Goal: Ask a question

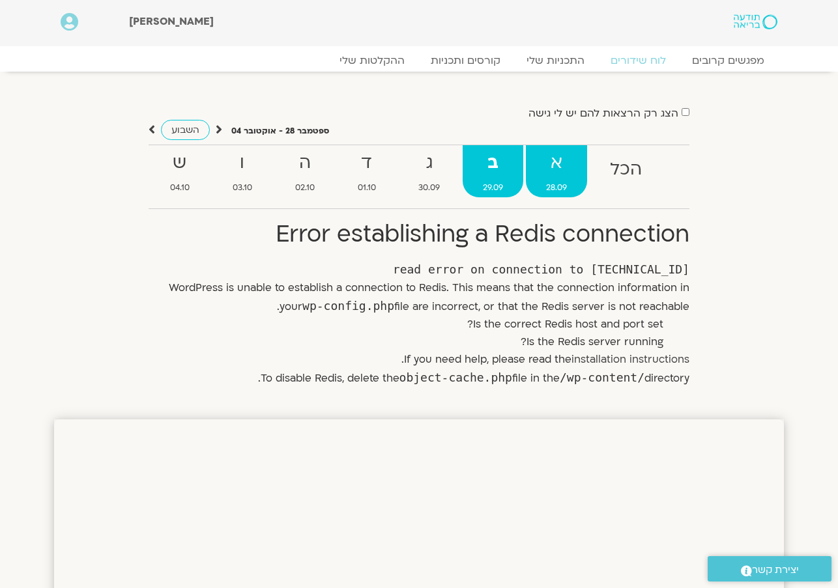
click at [554, 168] on strong "א" at bounding box center [556, 163] width 61 height 29
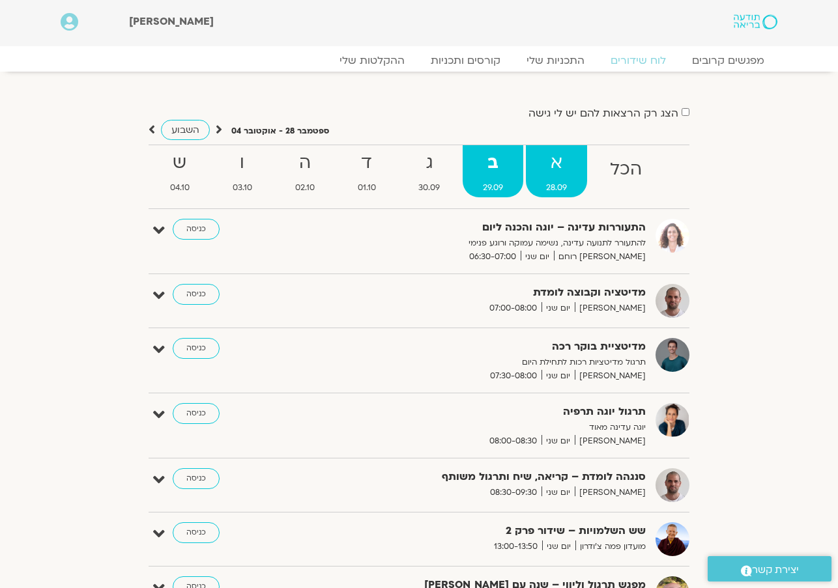
click at [551, 157] on strong "א" at bounding box center [556, 163] width 61 height 29
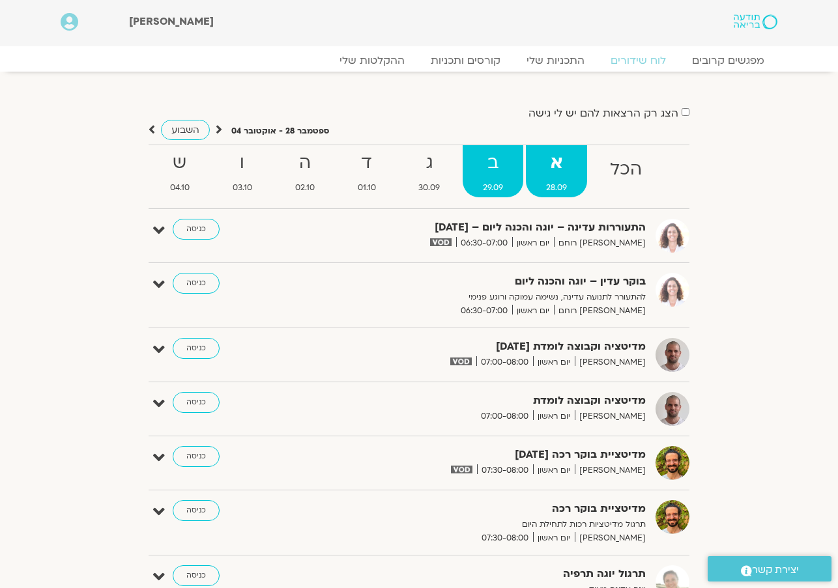
click at [502, 163] on strong "ב" at bounding box center [493, 163] width 61 height 29
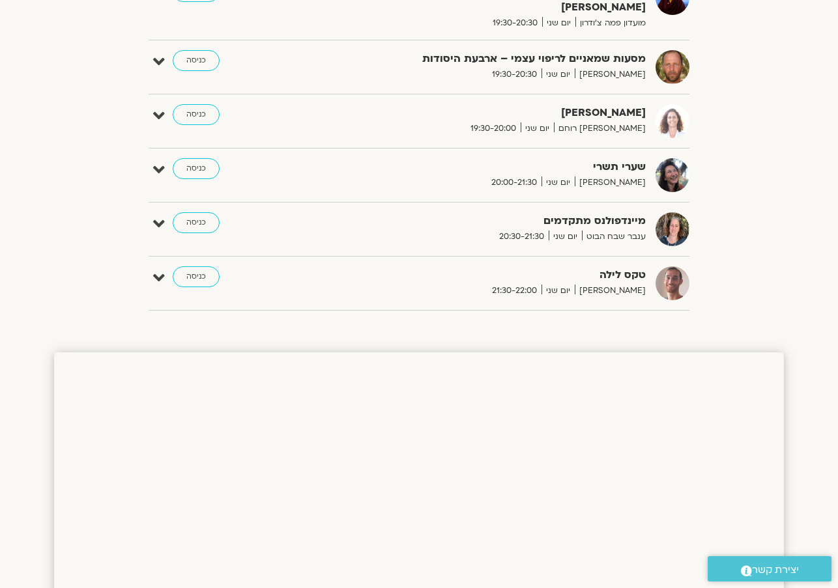
scroll to position [814, 0]
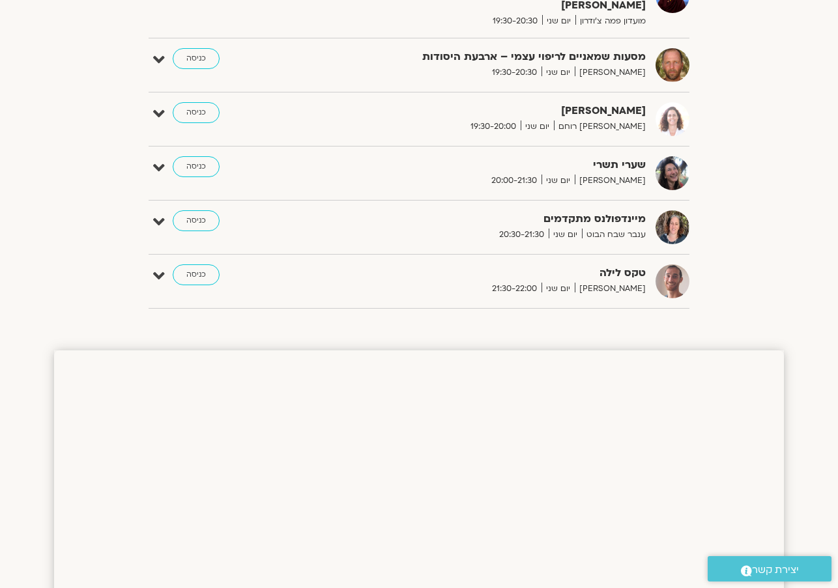
click at [767, 568] on span "יצירת קשר" at bounding box center [775, 571] width 47 height 18
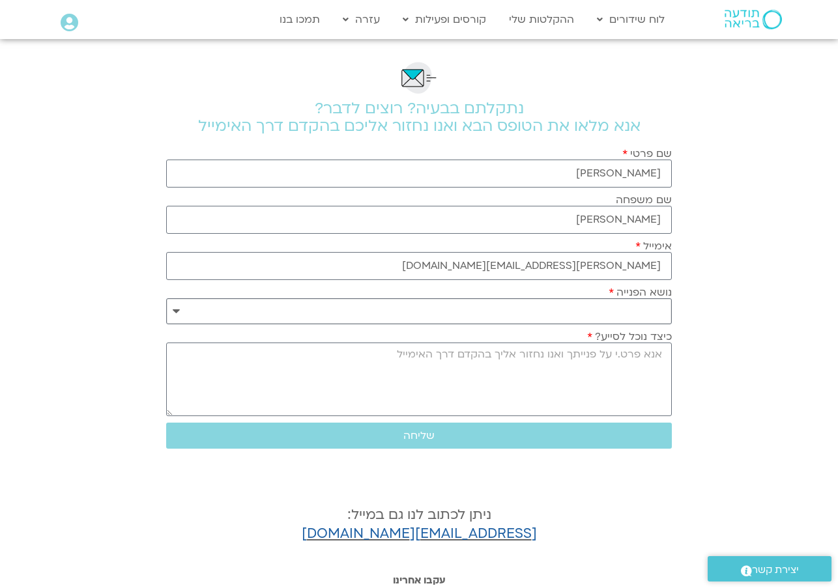
select select "**********"
click at [603, 359] on textarea "כיצד נוכל לסייע?" at bounding box center [419, 380] width 506 height 74
type textarea "k"
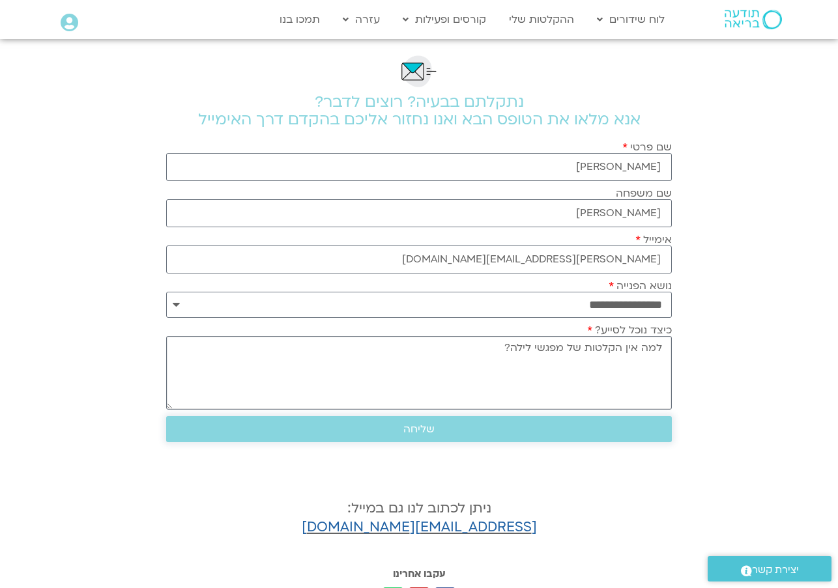
type textarea "למה אין הקלטות של מפגשי לילה?"
click at [466, 427] on span "שליחה" at bounding box center [419, 430] width 474 height 12
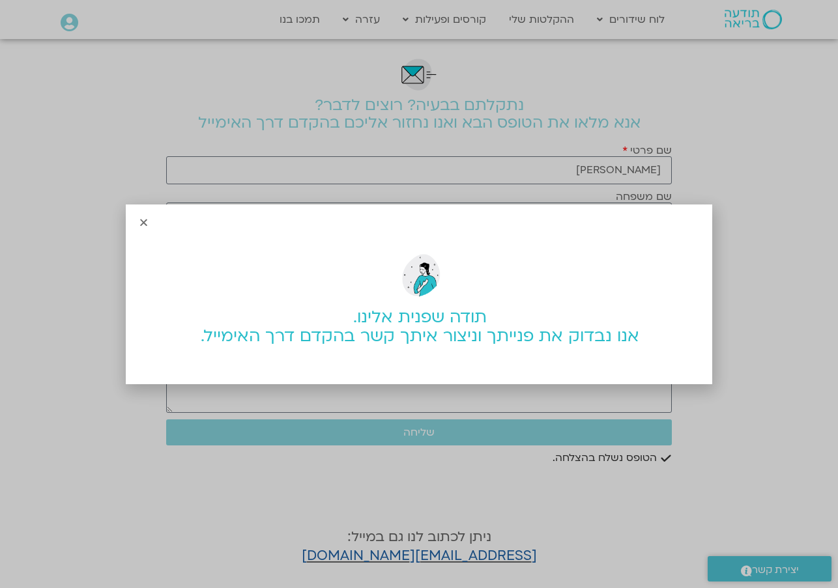
scroll to position [5, 0]
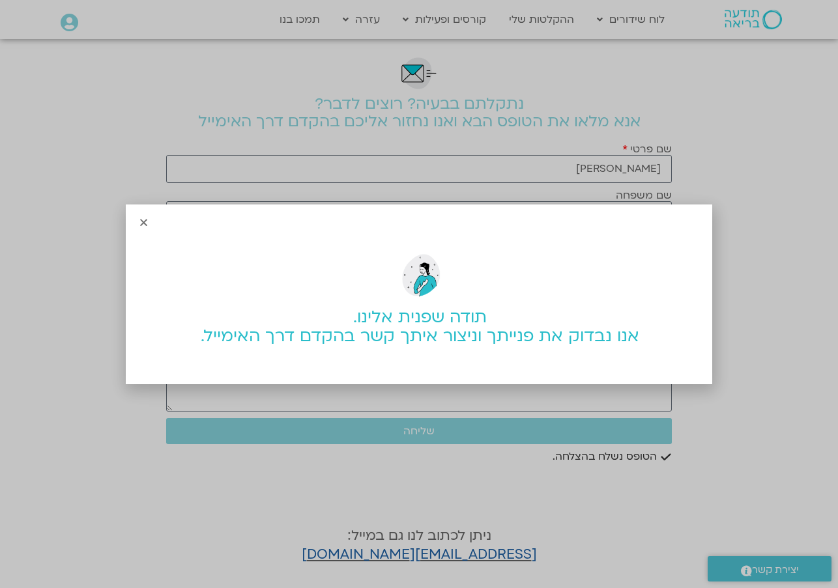
click at [145, 218] on icon "Close" at bounding box center [144, 223] width 10 height 10
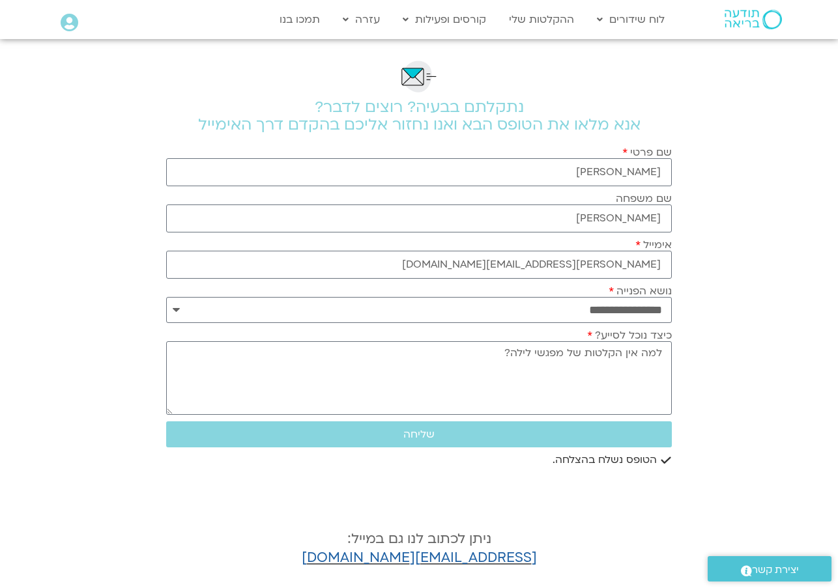
scroll to position [0, 0]
